Goal: Task Accomplishment & Management: Use online tool/utility

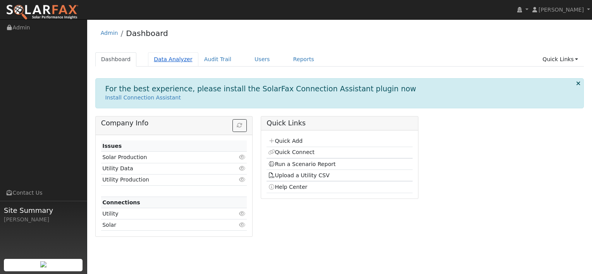
click at [177, 59] on link "Data Analyzer" at bounding box center [173, 59] width 50 height 14
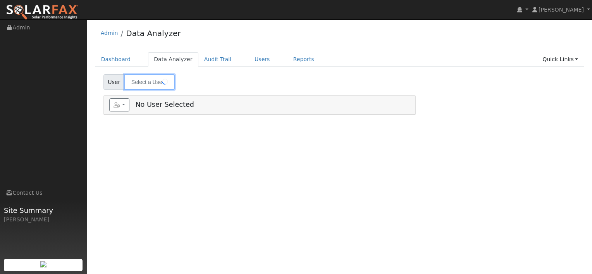
type input "[PERSON_NAME]"
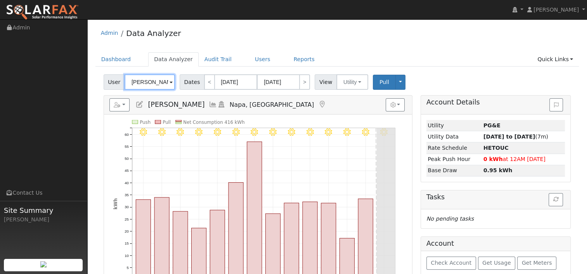
drag, startPoint x: 163, startPoint y: 82, endPoint x: 115, endPoint y: 83, distance: 47.7
click at [115, 83] on div "User [PERSON_NAME]" at bounding box center [140, 82] width 73 height 16
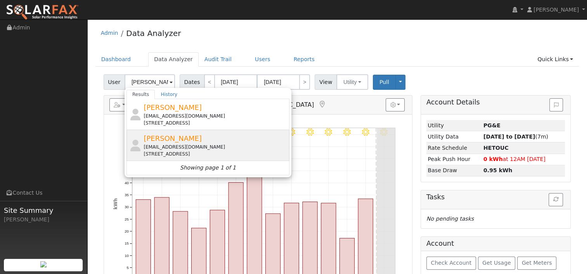
click at [169, 147] on div "[EMAIL_ADDRESS][DOMAIN_NAME]" at bounding box center [215, 147] width 144 height 7
type input "[PERSON_NAME]"
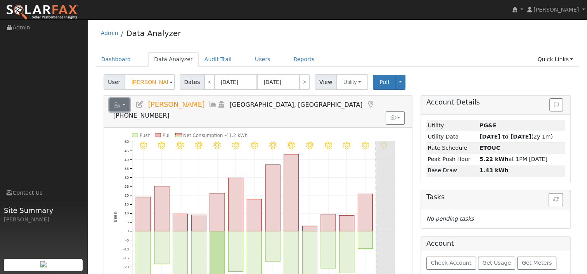
click at [127, 102] on button "button" at bounding box center [119, 104] width 21 height 13
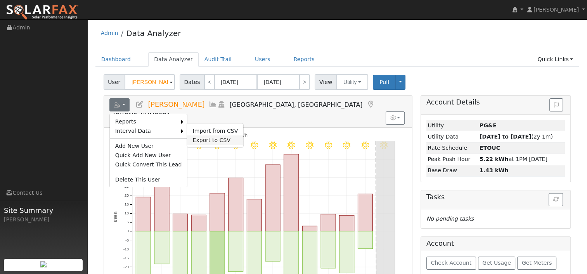
click at [200, 139] on link "Export to CSV" at bounding box center [215, 140] width 56 height 9
select select "7"
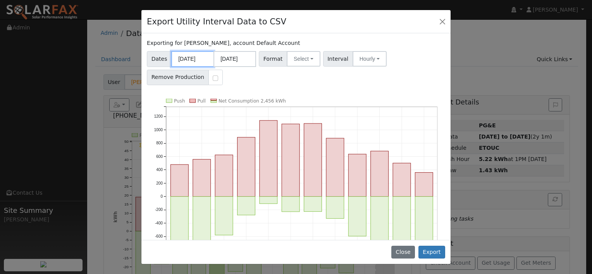
click at [197, 56] on input "[DATE]" at bounding box center [192, 59] width 43 height 16
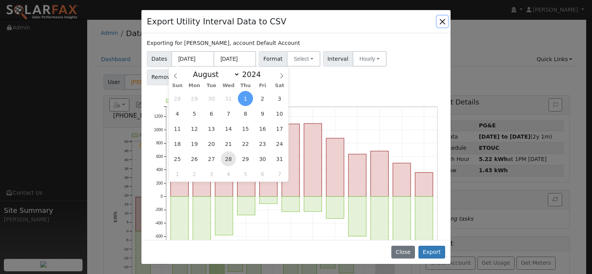
click at [227, 155] on span "28" at bounding box center [228, 159] width 15 height 15
type input "[DATE]"
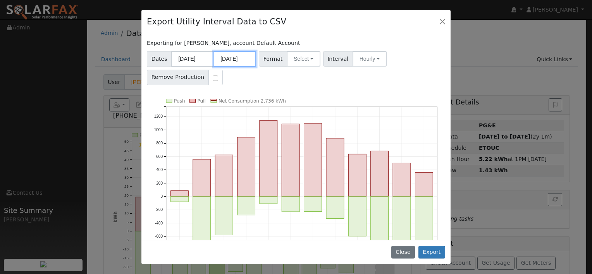
click at [230, 59] on input "[DATE]" at bounding box center [235, 59] width 43 height 16
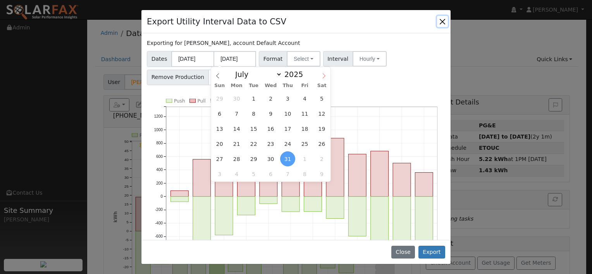
click at [325, 75] on icon at bounding box center [323, 75] width 5 height 5
select select "7"
click at [268, 160] on span "27" at bounding box center [270, 159] width 15 height 15
type input "[DATE]"
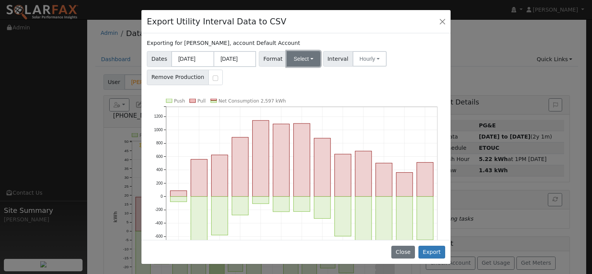
click at [306, 56] on button "Select" at bounding box center [304, 59] width 34 height 16
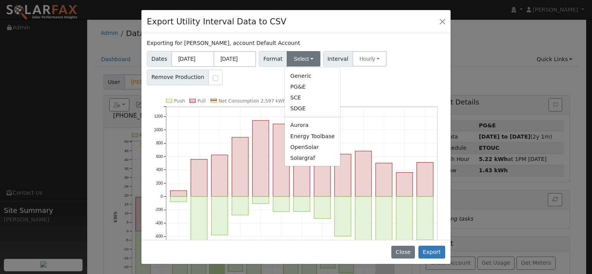
click at [299, 126] on link "Aurora" at bounding box center [312, 125] width 55 height 11
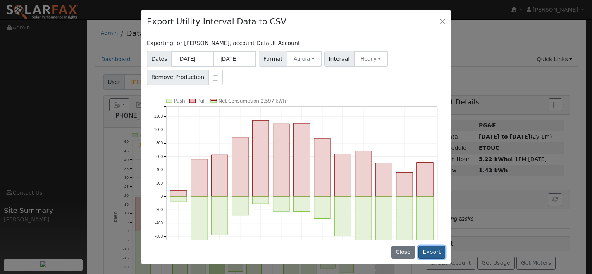
click at [434, 252] on button "Export" at bounding box center [432, 252] width 27 height 13
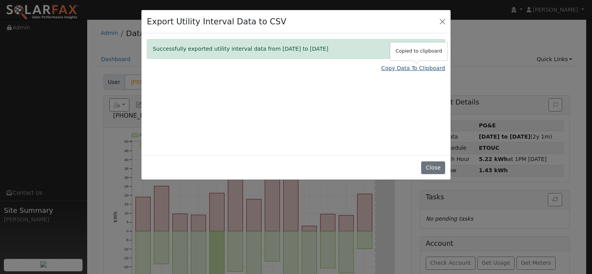
click at [394, 69] on link "Copy Data To Clipboard" at bounding box center [413, 68] width 64 height 8
click at [437, 166] on button "Close" at bounding box center [433, 168] width 24 height 13
